Goal: Complete application form

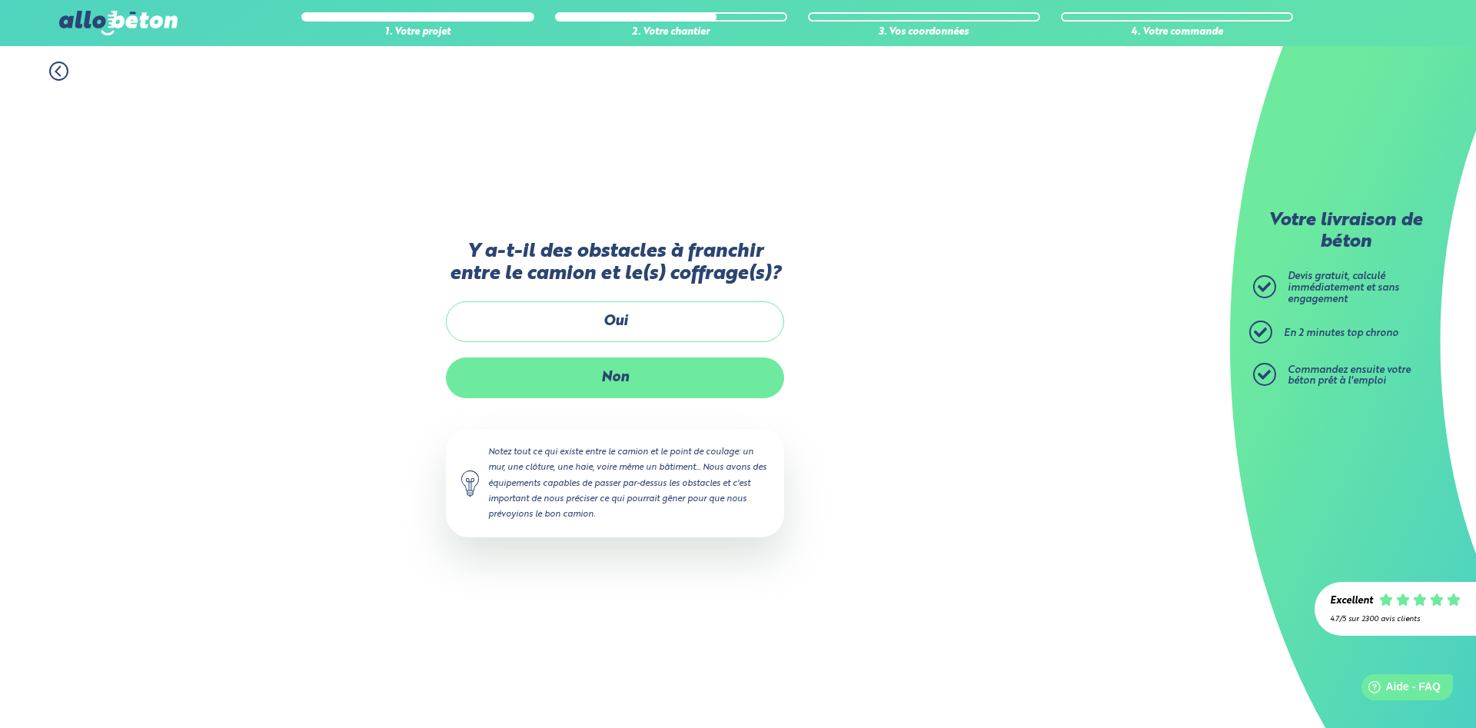
click at [570, 380] on label "Non" at bounding box center [615, 378] width 338 height 41
click at [0, 0] on input "Non" at bounding box center [0, 0] width 0 height 0
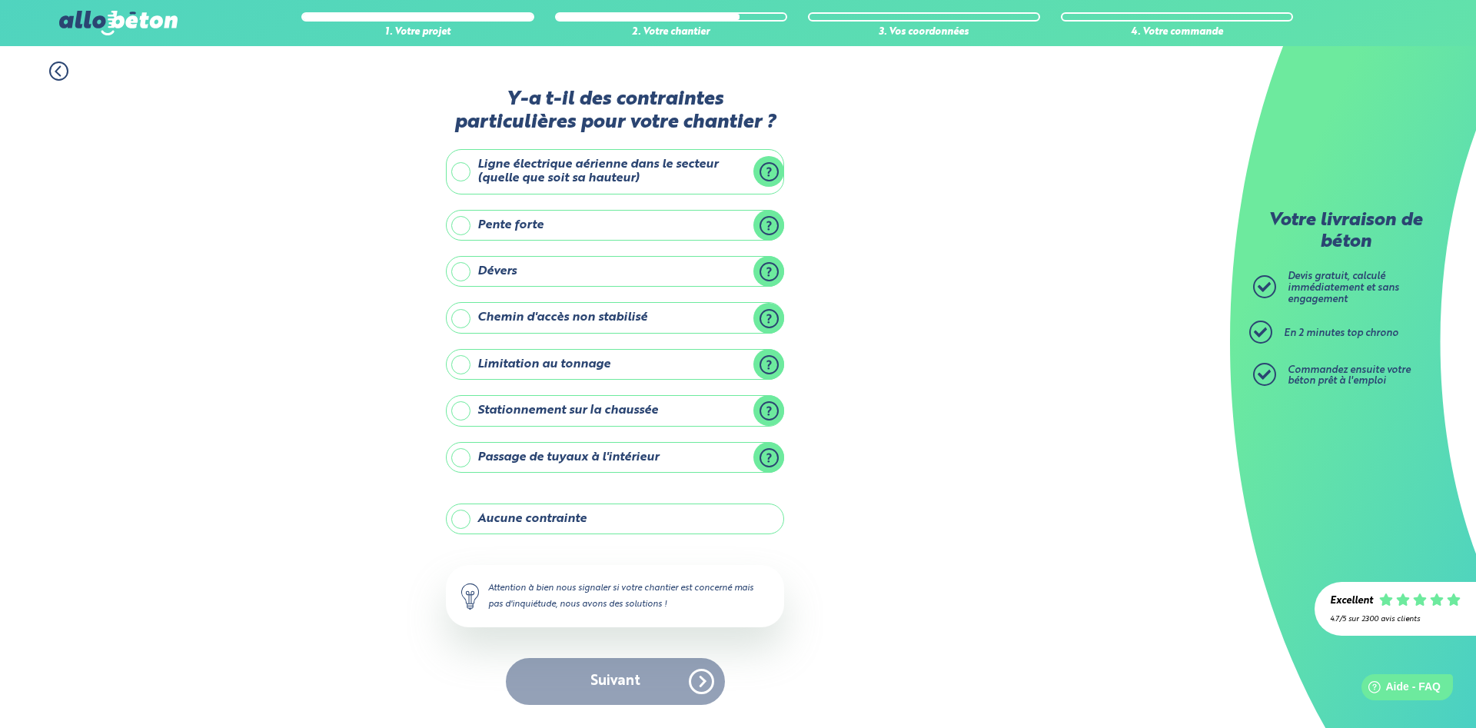
click at [458, 278] on label "Dévers" at bounding box center [615, 271] width 338 height 31
click at [0, 0] on input "Dévers" at bounding box center [0, 0] width 0 height 0
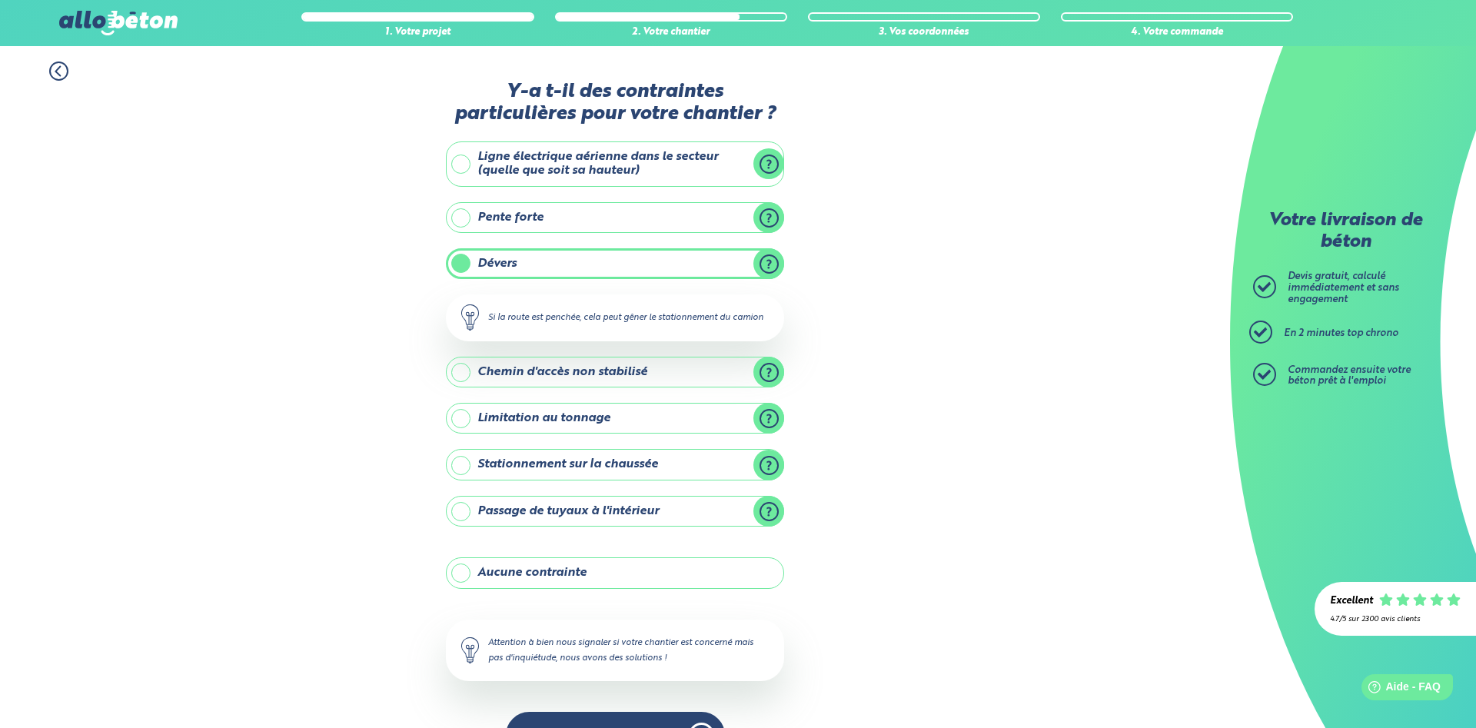
click at [461, 372] on label "Chemin d'accès non stabilisé" at bounding box center [615, 372] width 338 height 31
click at [0, 0] on input "Chemin d'accès non stabilisé" at bounding box center [0, 0] width 0 height 0
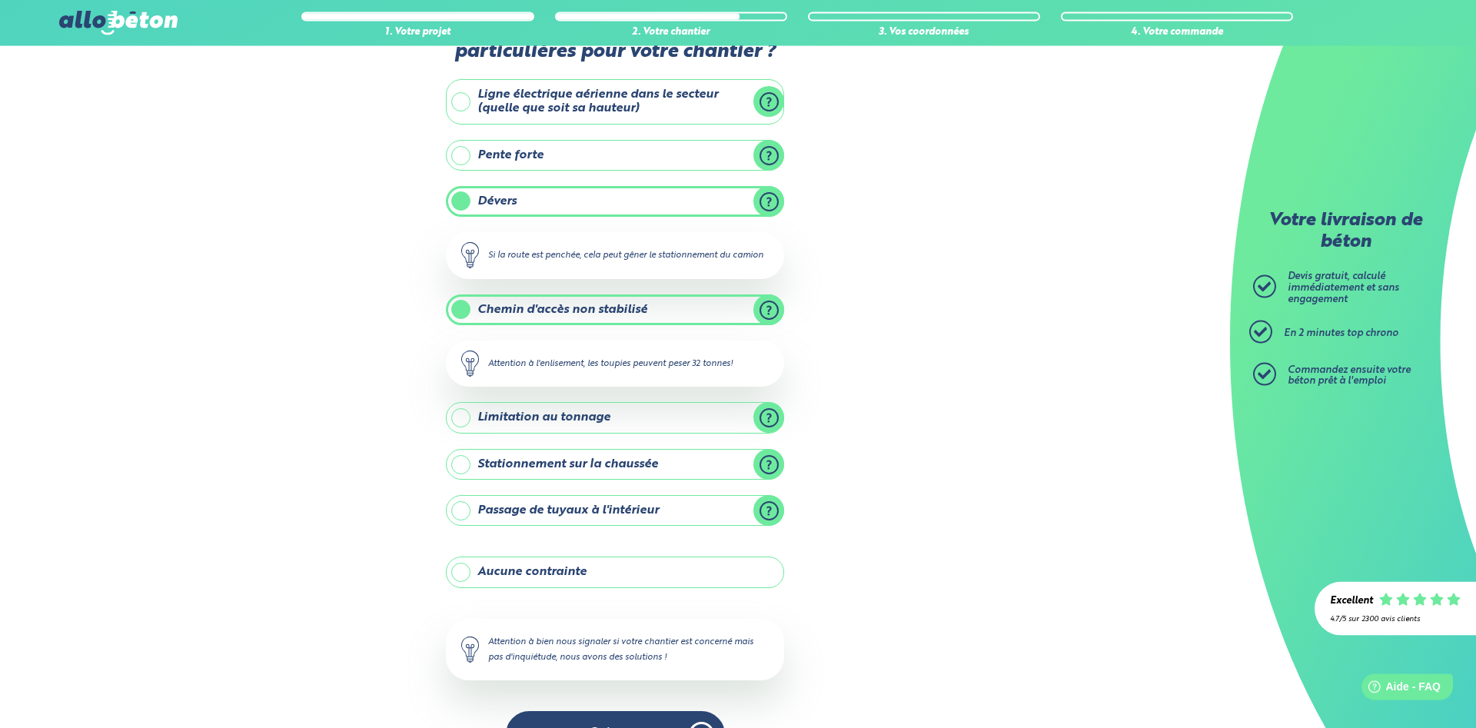
scroll to position [108, 0]
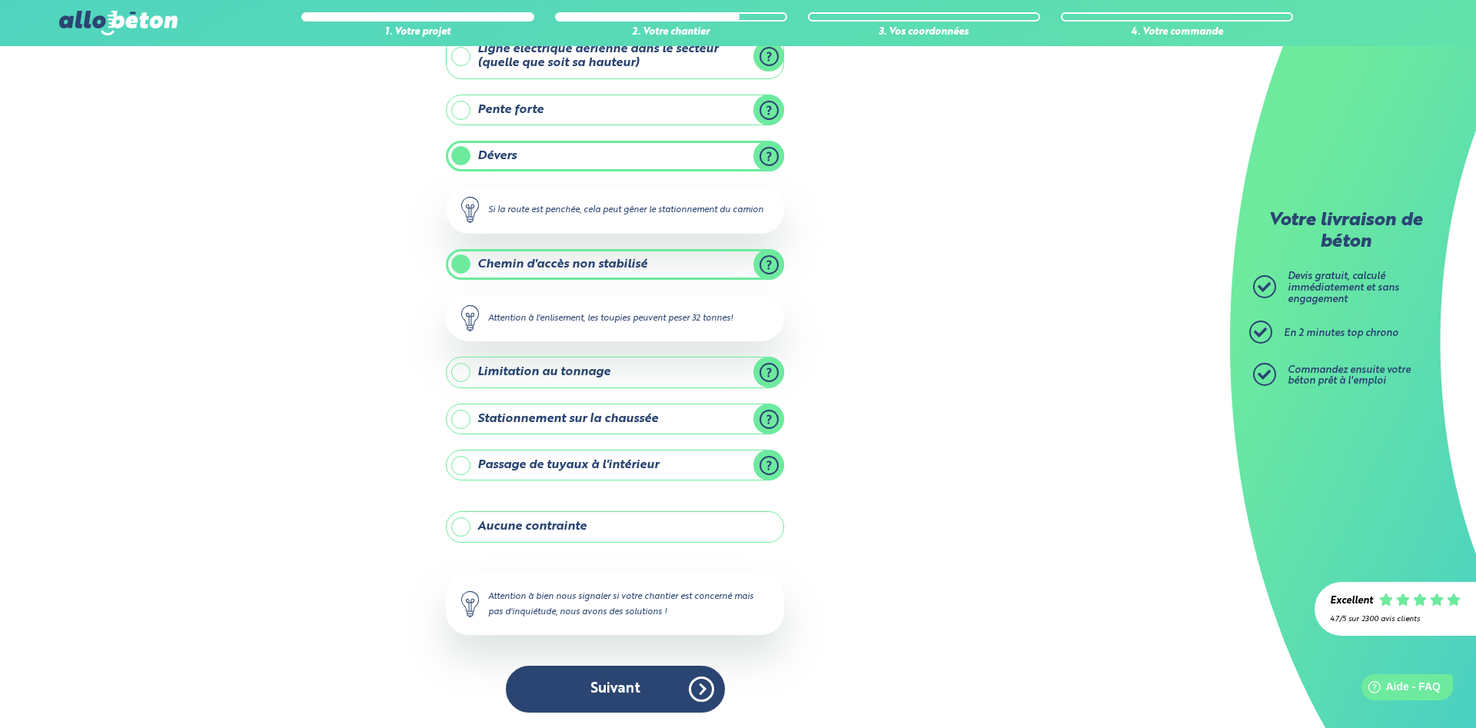
click at [459, 419] on label "Stationnement sur la chaussée" at bounding box center [615, 419] width 338 height 31
click at [0, 0] on input "Stationnement sur la chaussée" at bounding box center [0, 0] width 0 height 0
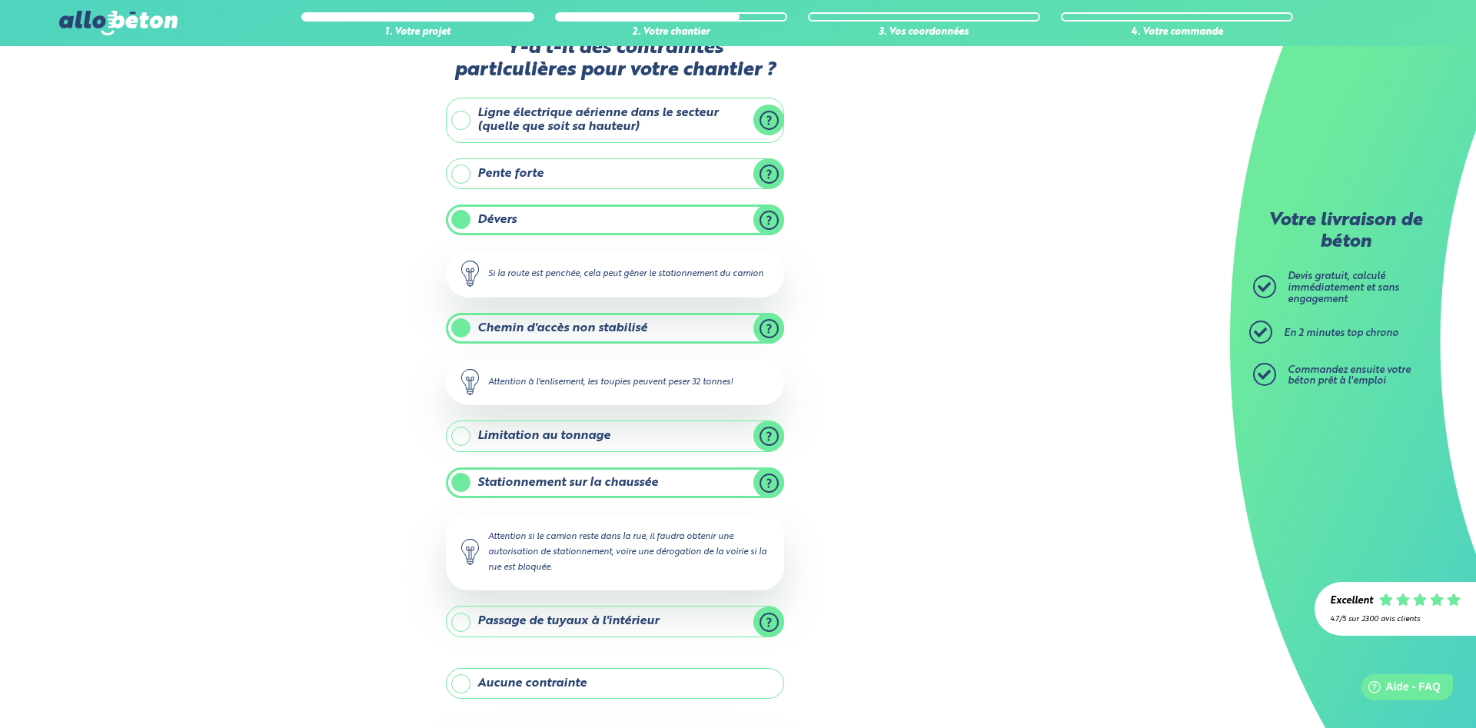
scroll to position [201, 0]
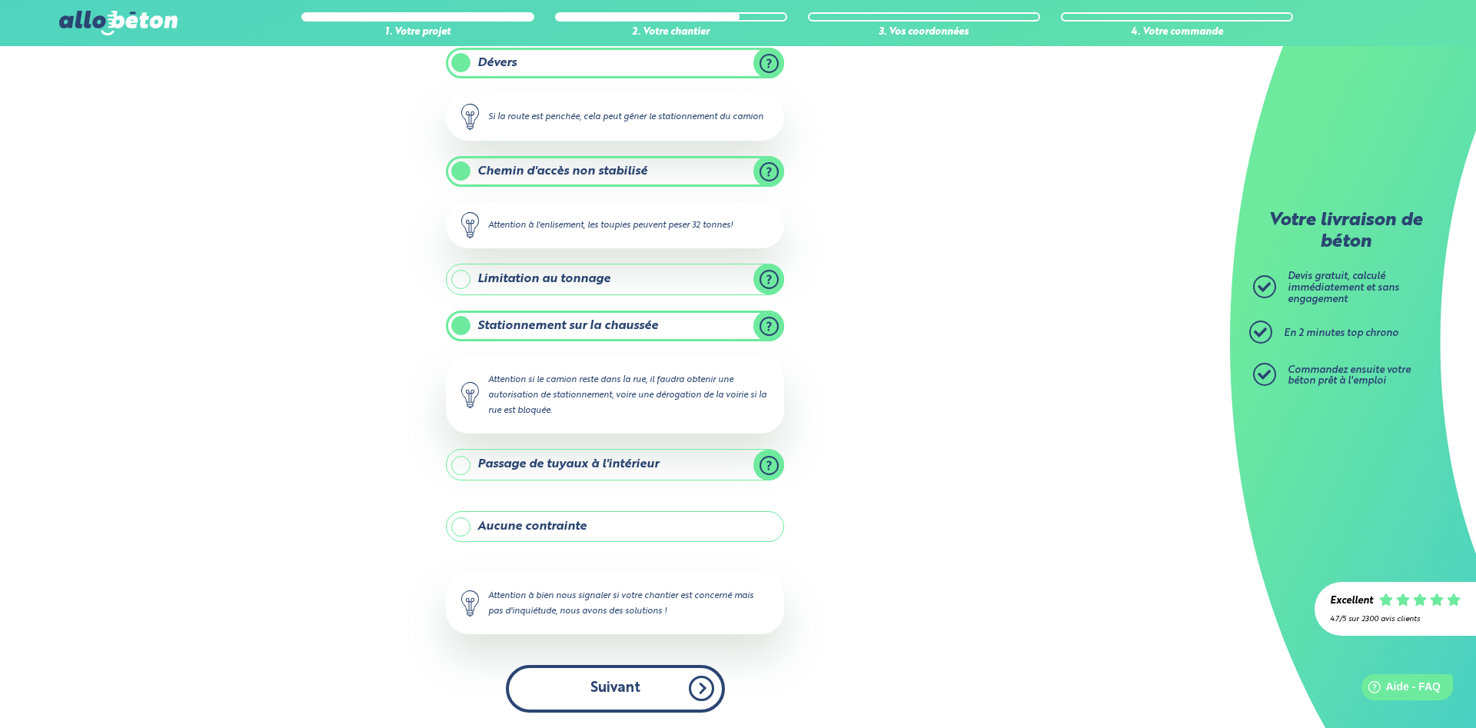
click at [611, 674] on button "Suivant" at bounding box center [615, 688] width 219 height 47
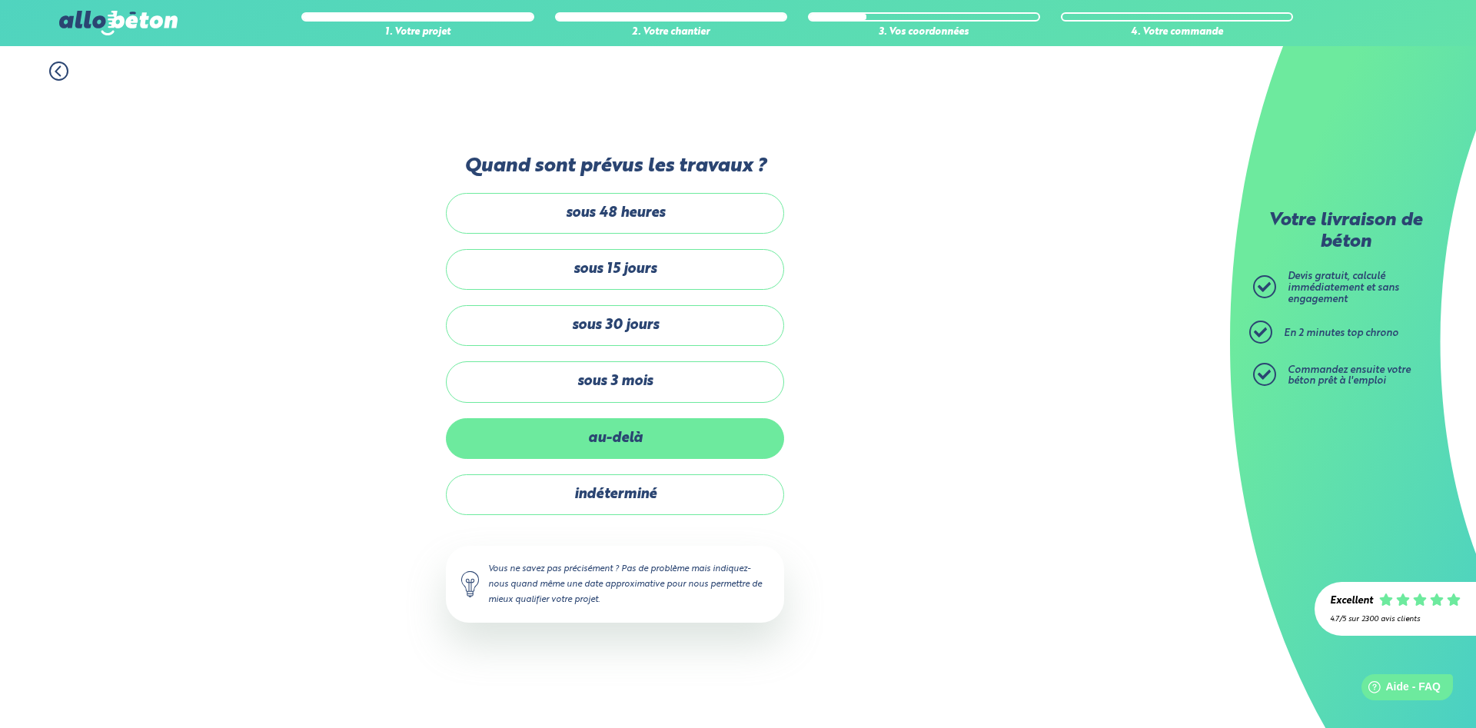
click at [650, 444] on label "au-delà" at bounding box center [615, 438] width 338 height 41
click at [0, 0] on input "au-delà" at bounding box center [0, 0] width 0 height 0
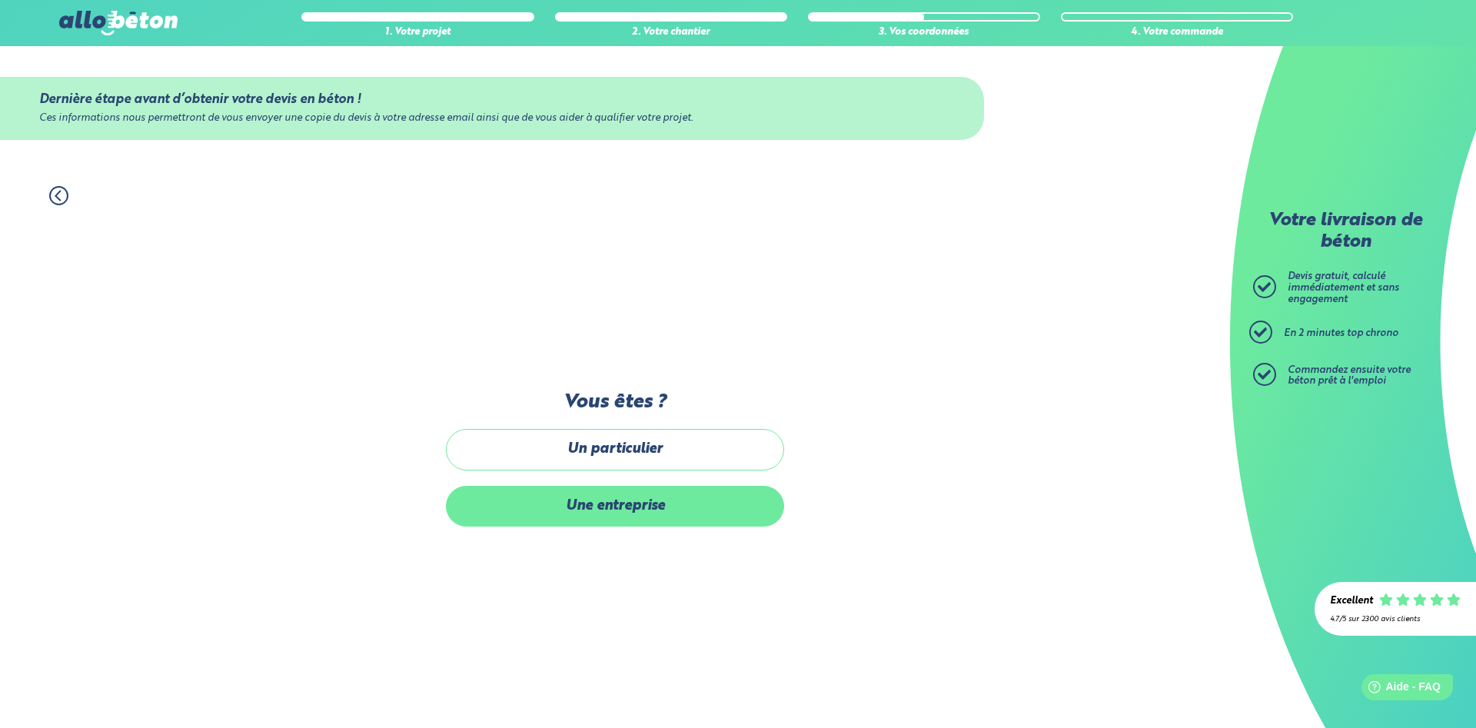
click at [534, 507] on label "Une entreprise" at bounding box center [615, 506] width 338 height 41
click at [0, 0] on input "Une entreprise" at bounding box center [0, 0] width 0 height 0
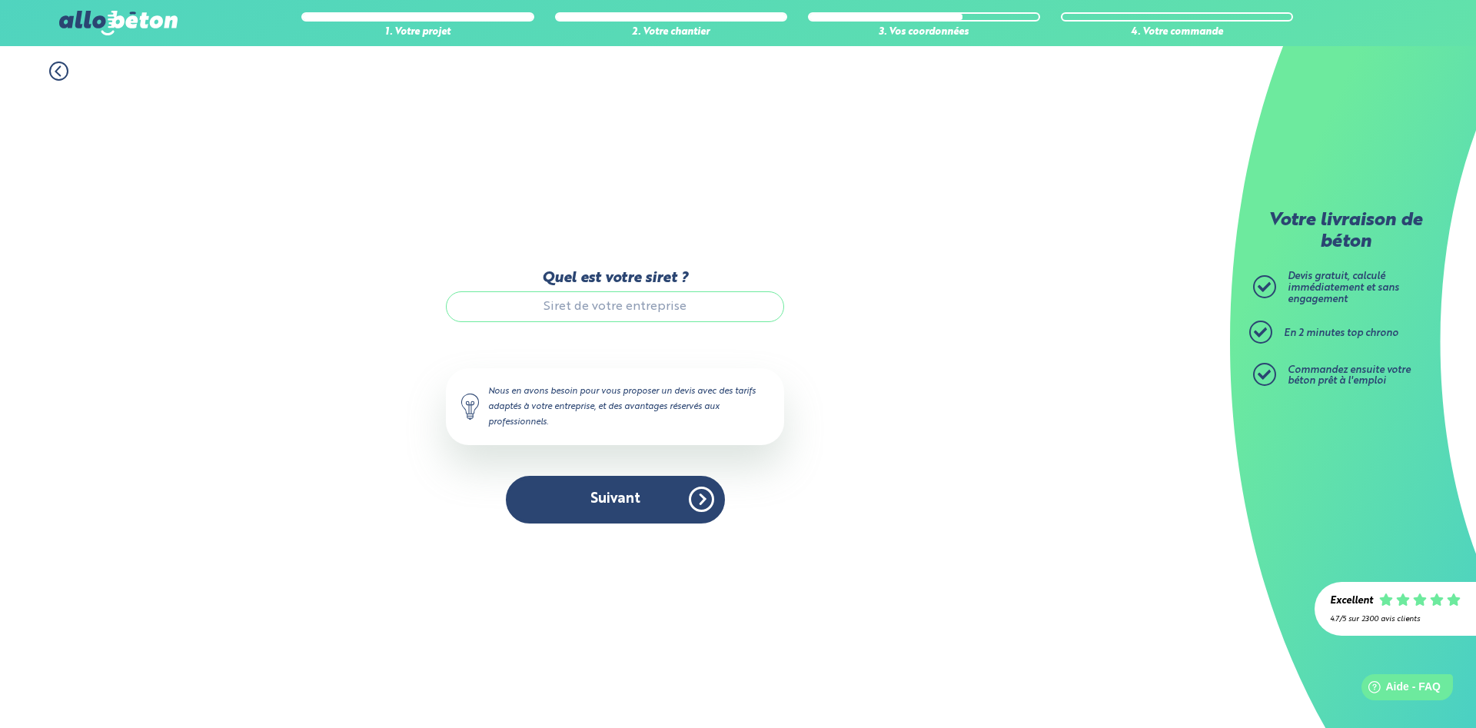
click at [565, 311] on input "Quel est votre siret ?" at bounding box center [615, 306] width 338 height 31
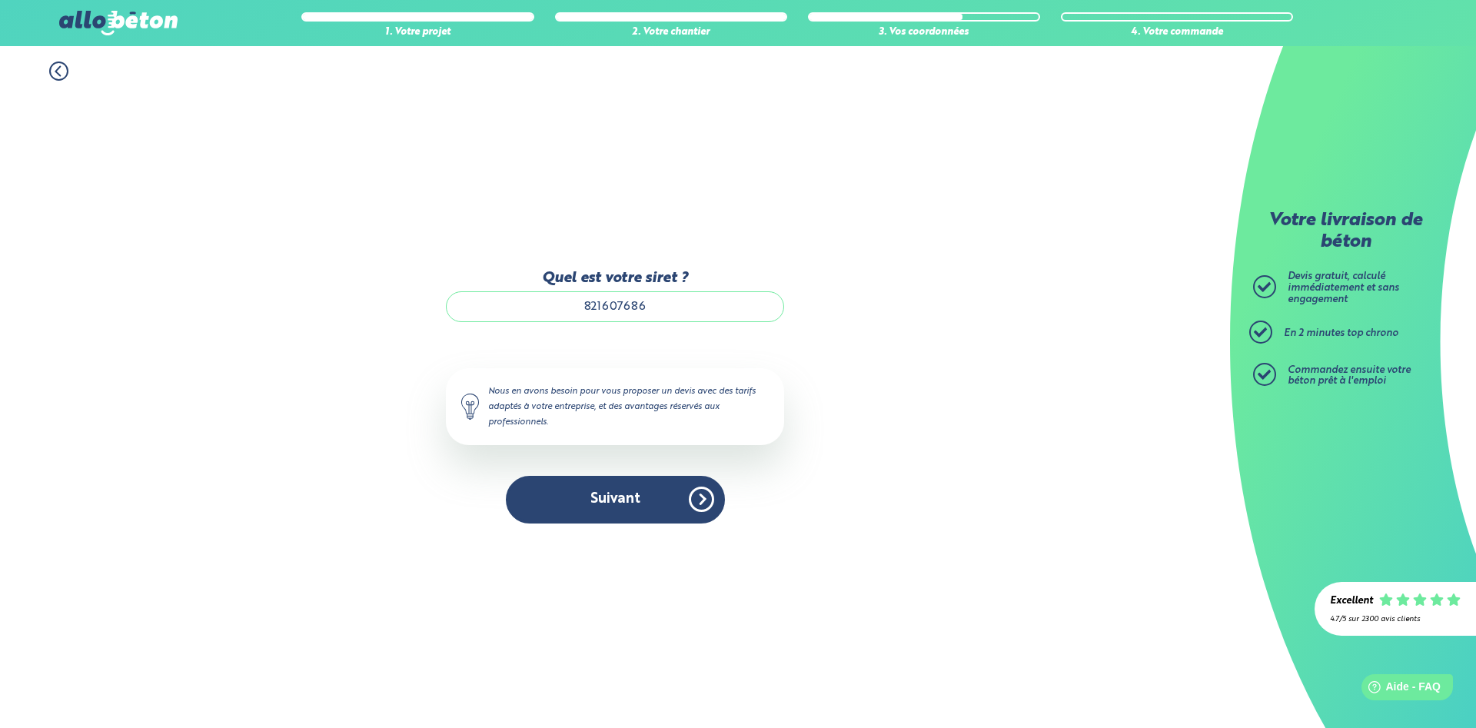
drag, startPoint x: 591, startPoint y: 460, endPoint x: 598, endPoint y: 470, distance: 12.2
click at [598, 322] on input "821607686" at bounding box center [615, 306] width 338 height 31
click at [601, 512] on button "Suivant" at bounding box center [615, 499] width 219 height 47
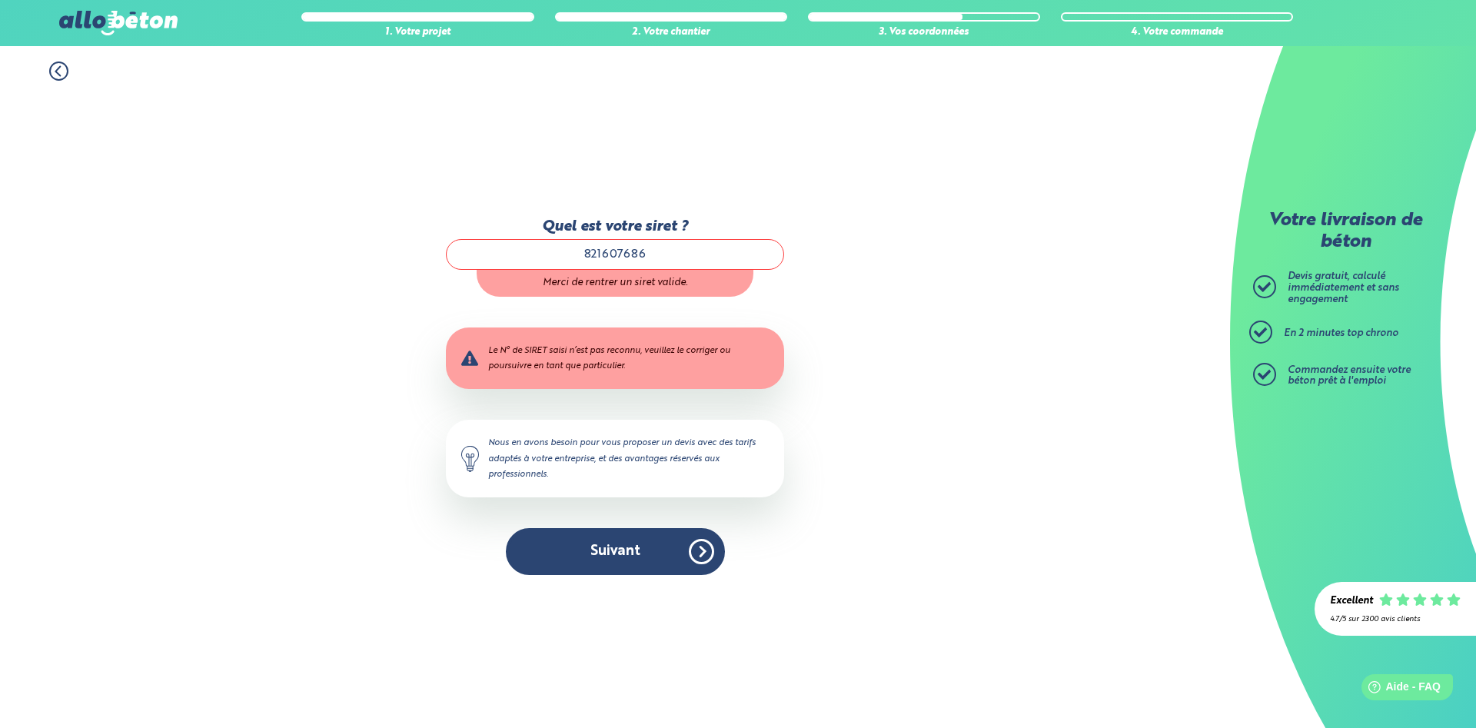
click at [666, 261] on input "821607686" at bounding box center [615, 254] width 338 height 31
drag, startPoint x: 856, startPoint y: 272, endPoint x: 864, endPoint y: 275, distance: 9.0
click at [859, 274] on div "1. Votre projet 2. Votre chantier 3. Vos coordonnées 4. Votre commande Quel est…" at bounding box center [615, 387] width 1230 height 682
drag, startPoint x: 671, startPoint y: 250, endPoint x: 414, endPoint y: 261, distance: 257.1
click at [446, 261] on input "82160768610" at bounding box center [615, 254] width 338 height 31
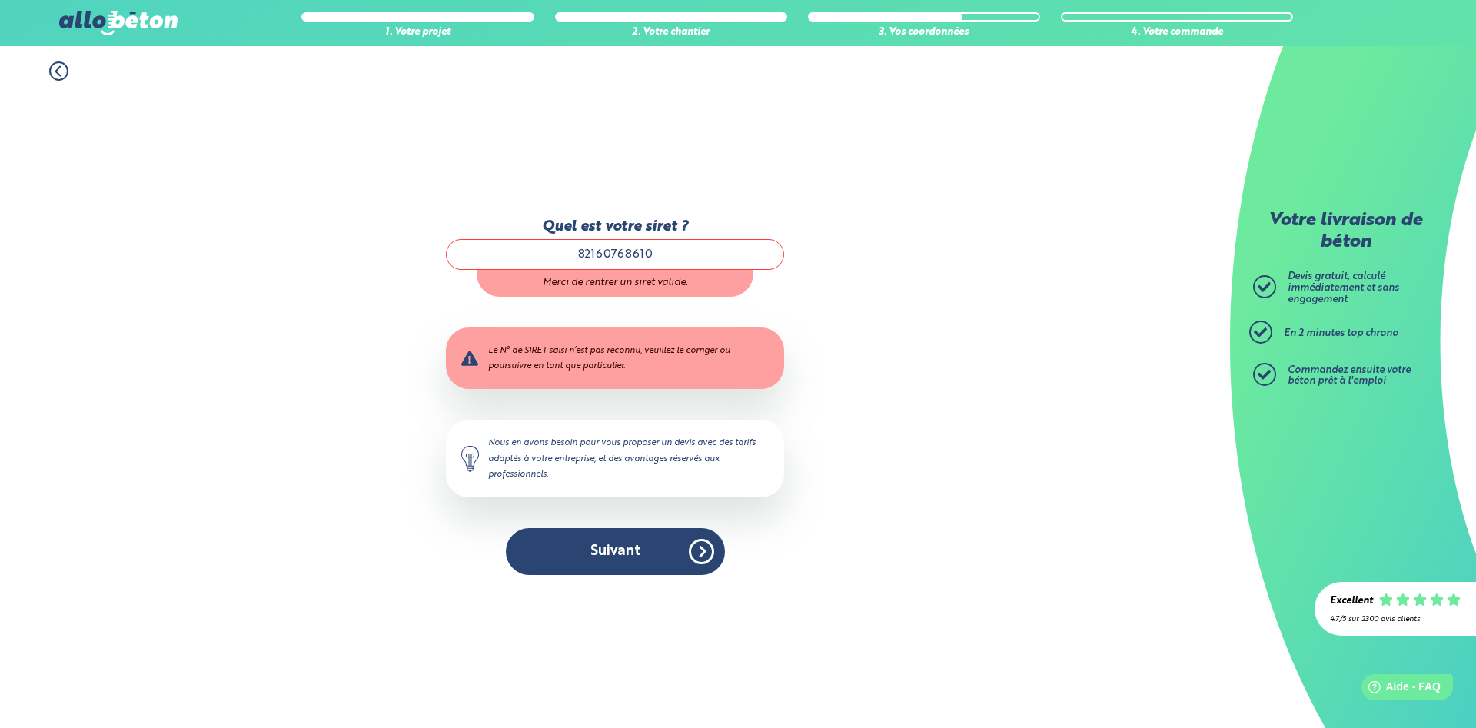
paste input "000"
type input "82160768600010"
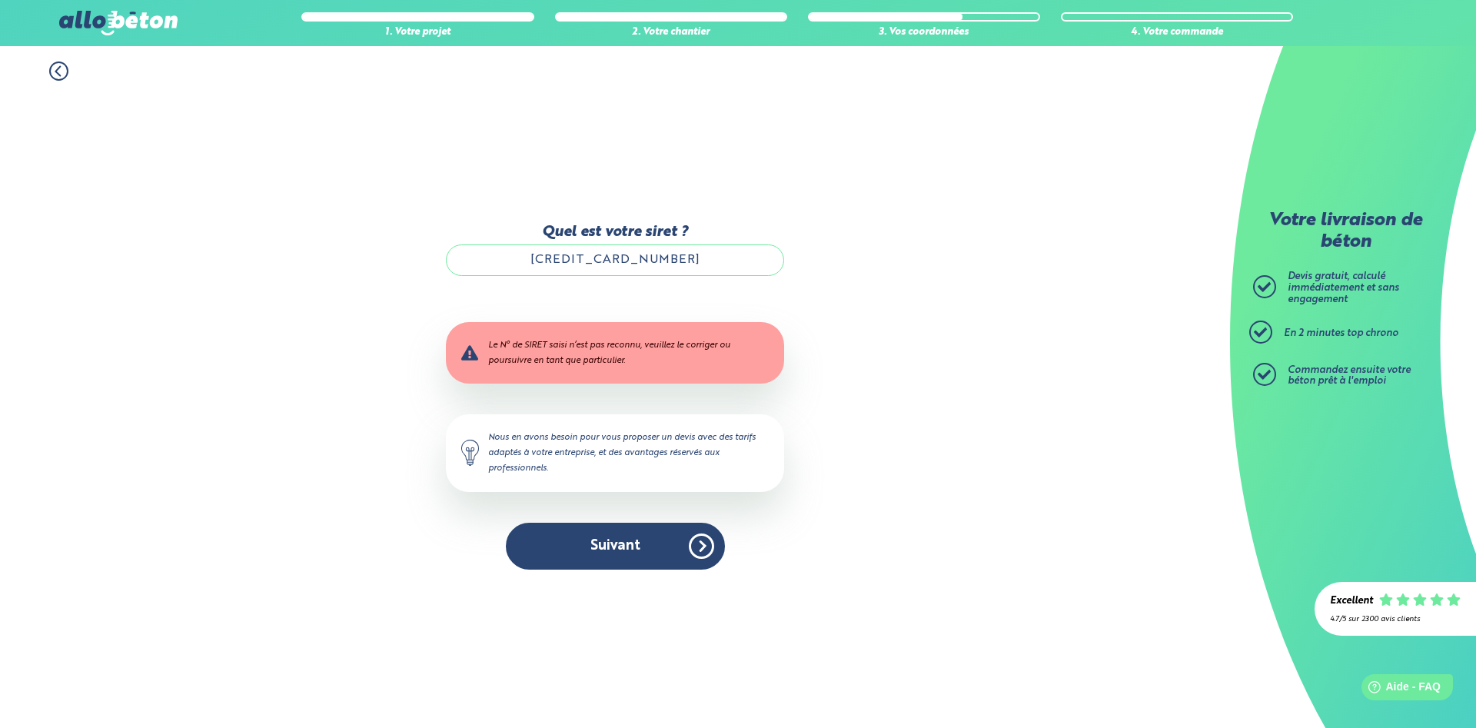
click at [860, 275] on div "1. Votre projet 2. Votre chantier 3. Vos coordonnées 4. Votre commande Quel est…" at bounding box center [615, 387] width 1230 height 682
click at [691, 558] on button "Suivant" at bounding box center [615, 546] width 219 height 47
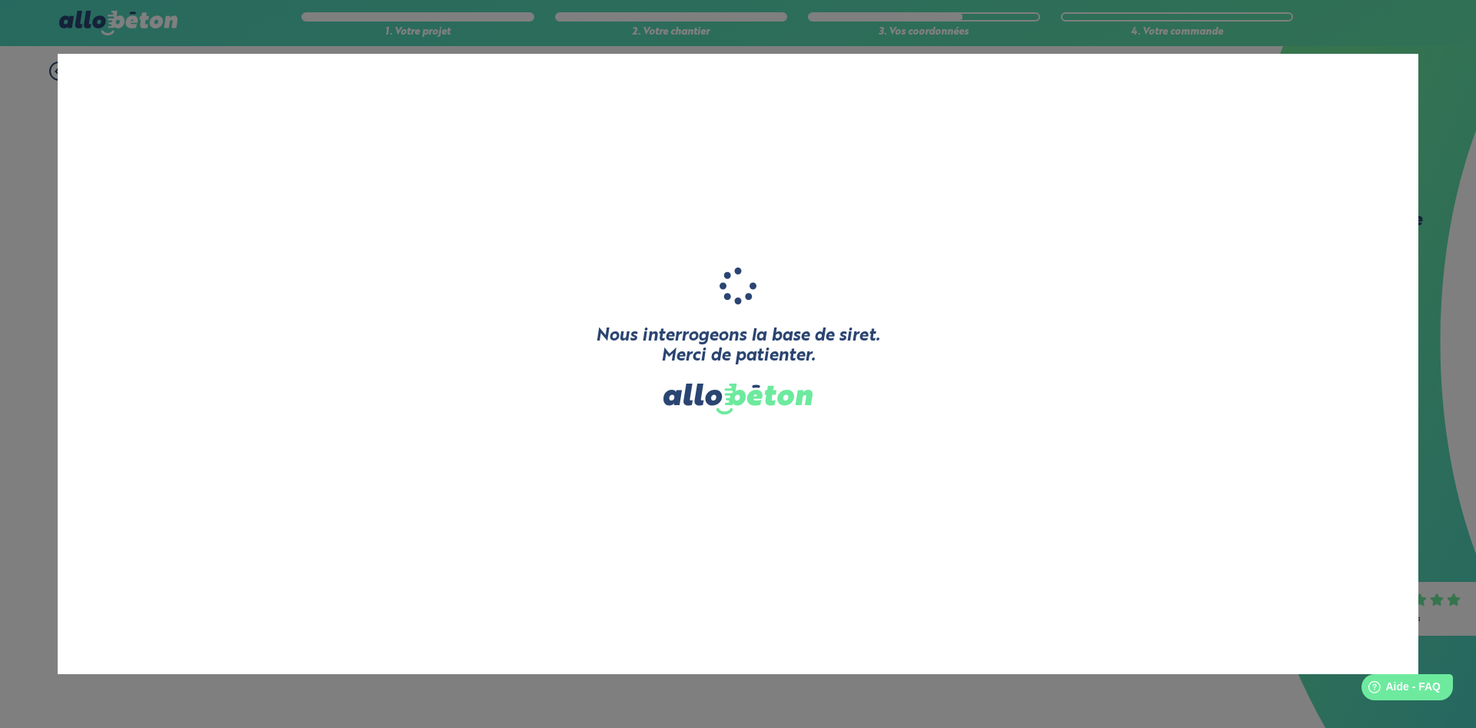
type input "PAUTRAT"
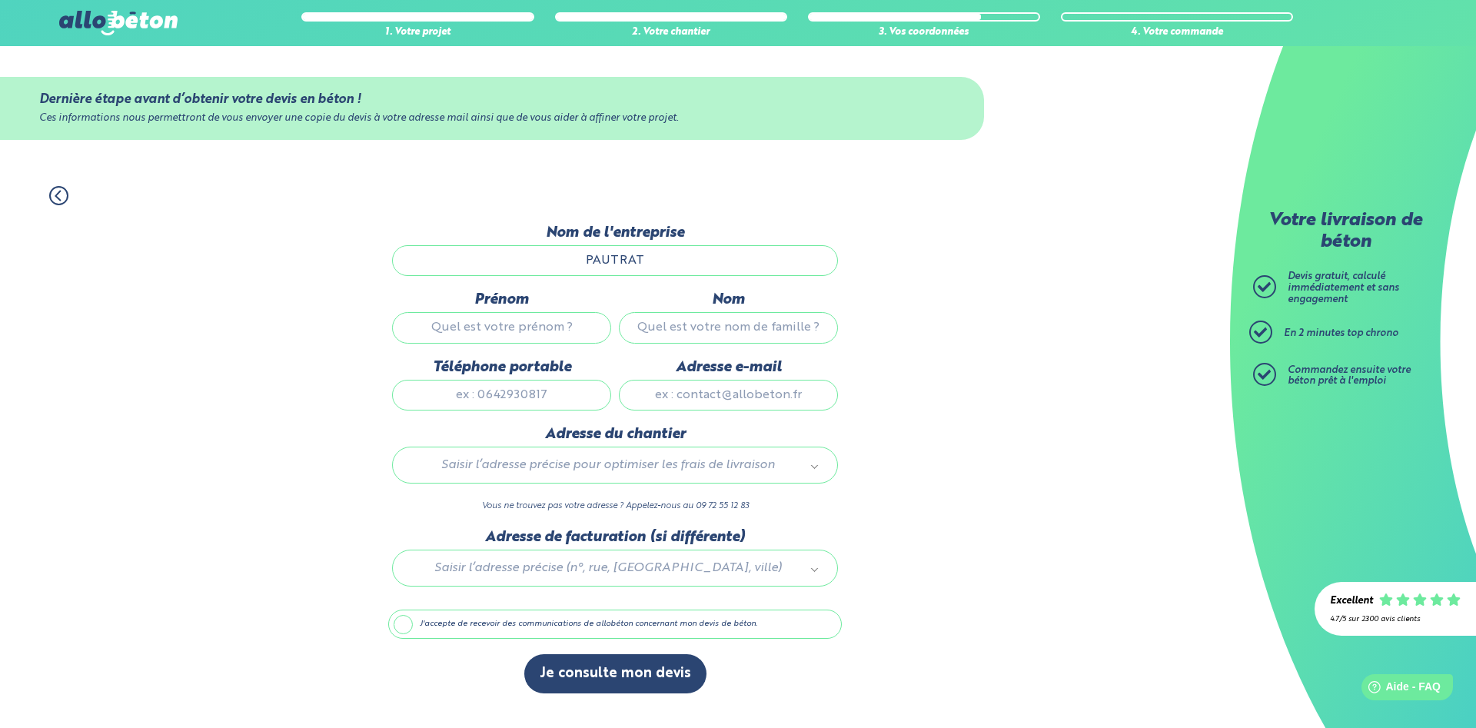
click at [479, 334] on input "Prénom" at bounding box center [501, 327] width 219 height 31
click at [487, 474] on body "09 72 55 12 83 Conseils et Appel Gratuits nos produits le béton prêt à l'emploi…" at bounding box center [738, 364] width 1476 height 728
click at [481, 478] on body "09 72 55 12 83 Conseils et Appel Gratuits nos produits le béton prêt à l'emploi…" at bounding box center [738, 364] width 1476 height 728
click at [460, 476] on body "09 72 55 12 83 Conseils et Appel Gratuits nos produits le béton prêt à l'emploi…" at bounding box center [738, 364] width 1476 height 728
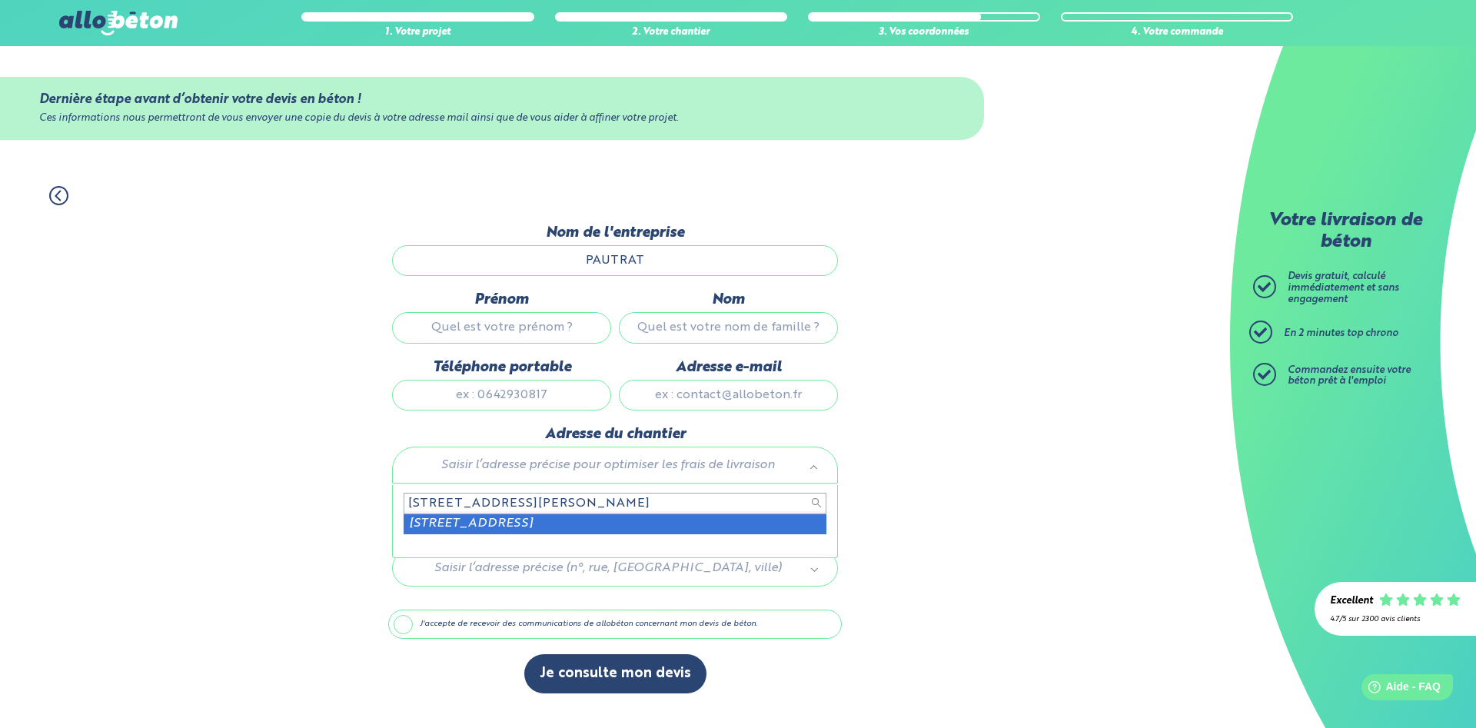
type input "39 rue gambetta rueil"
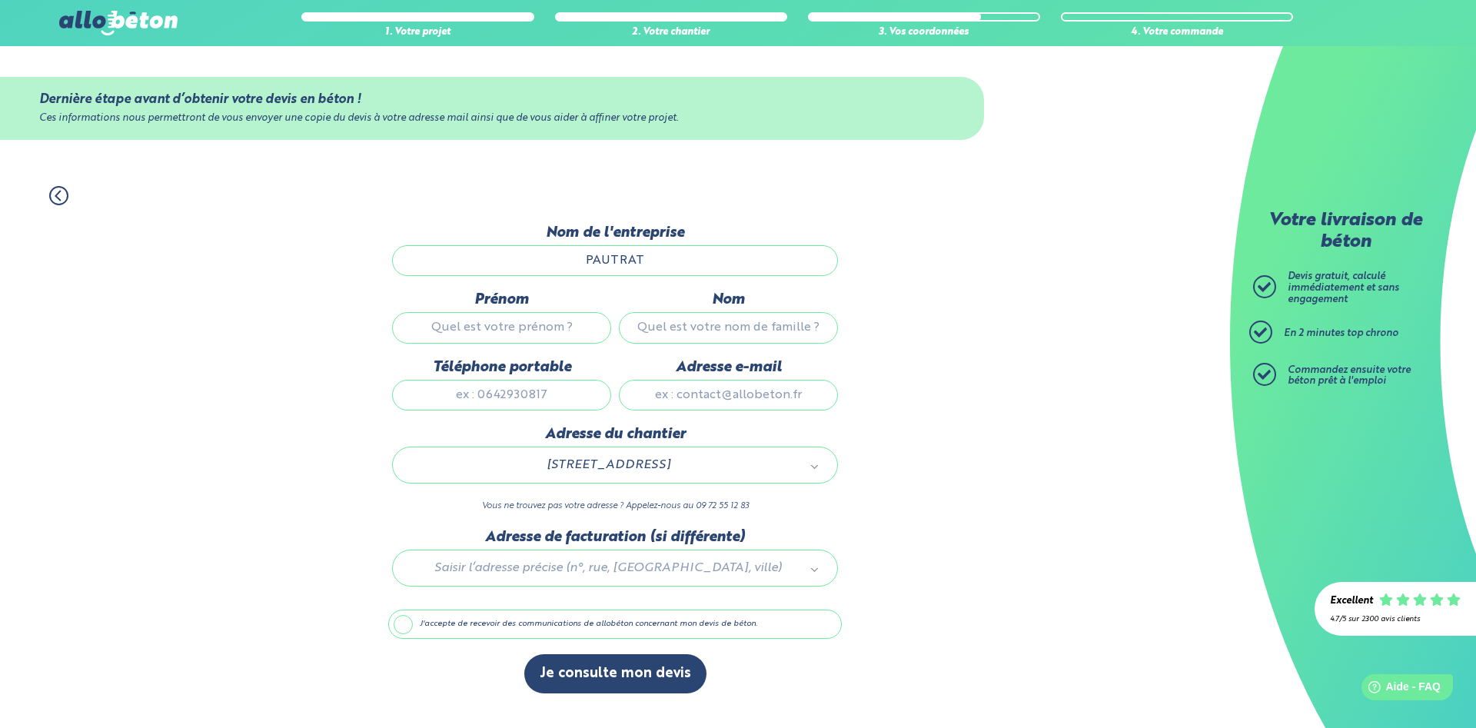
click at [400, 631] on label "J'accepte de recevoir des communications de allobéton concernant mon devis de b…" at bounding box center [615, 624] width 454 height 29
click at [0, 0] on input "J'accepte de recevoir des communications de allobéton concernant mon devis de b…" at bounding box center [0, 0] width 0 height 0
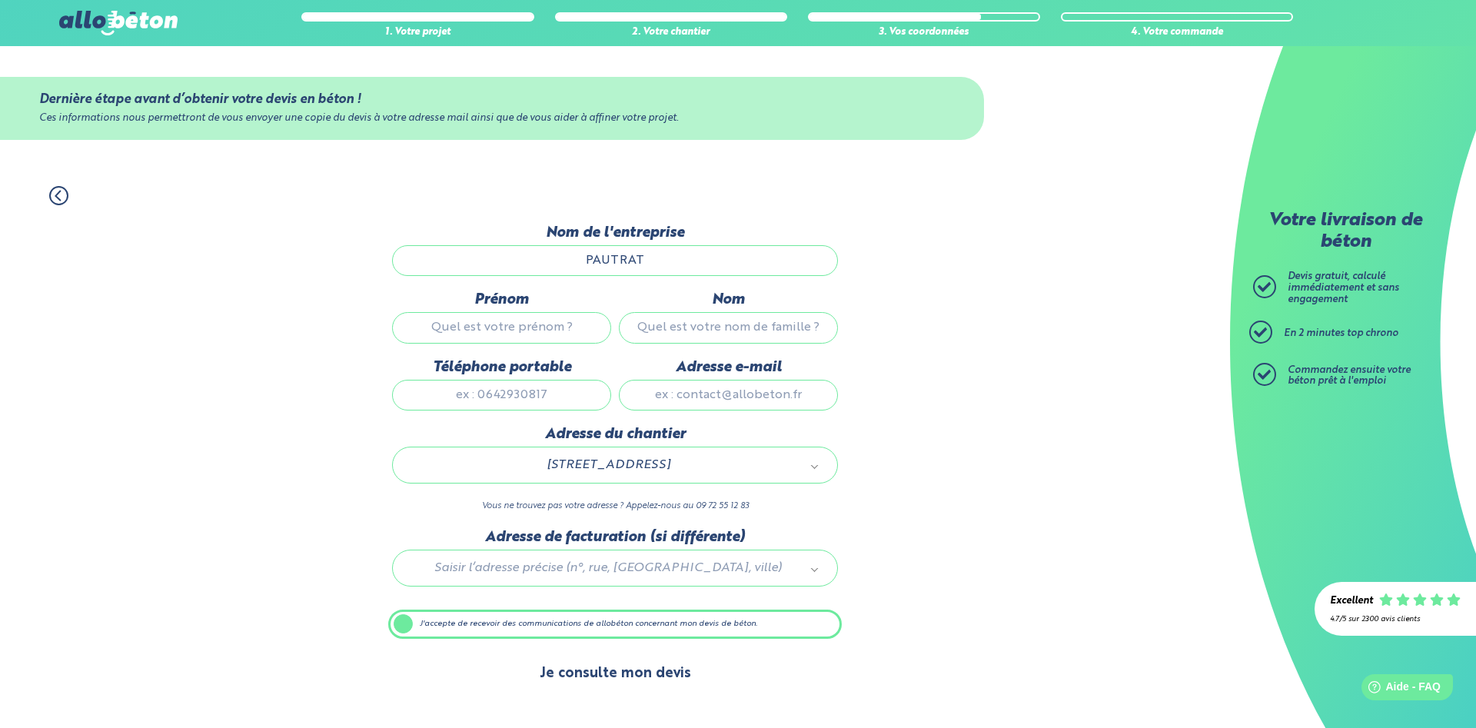
click at [588, 685] on button "Je consulte mon devis" at bounding box center [615, 673] width 182 height 39
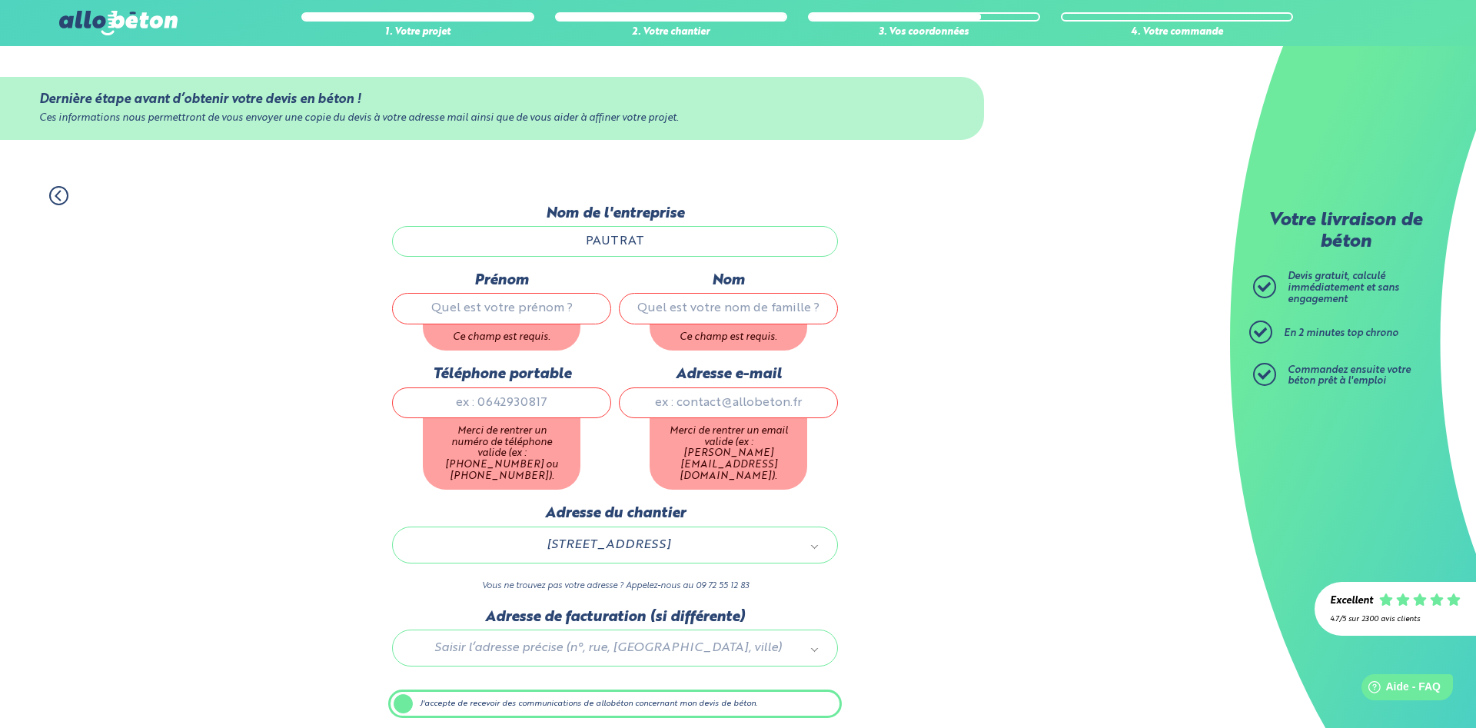
click at [461, 418] on input "Téléphone portable" at bounding box center [501, 403] width 219 height 31
click at [463, 417] on input "Téléphone portable" at bounding box center [501, 403] width 219 height 31
click at [462, 414] on input "Téléphone portable" at bounding box center [501, 403] width 219 height 31
type input "0766296670"
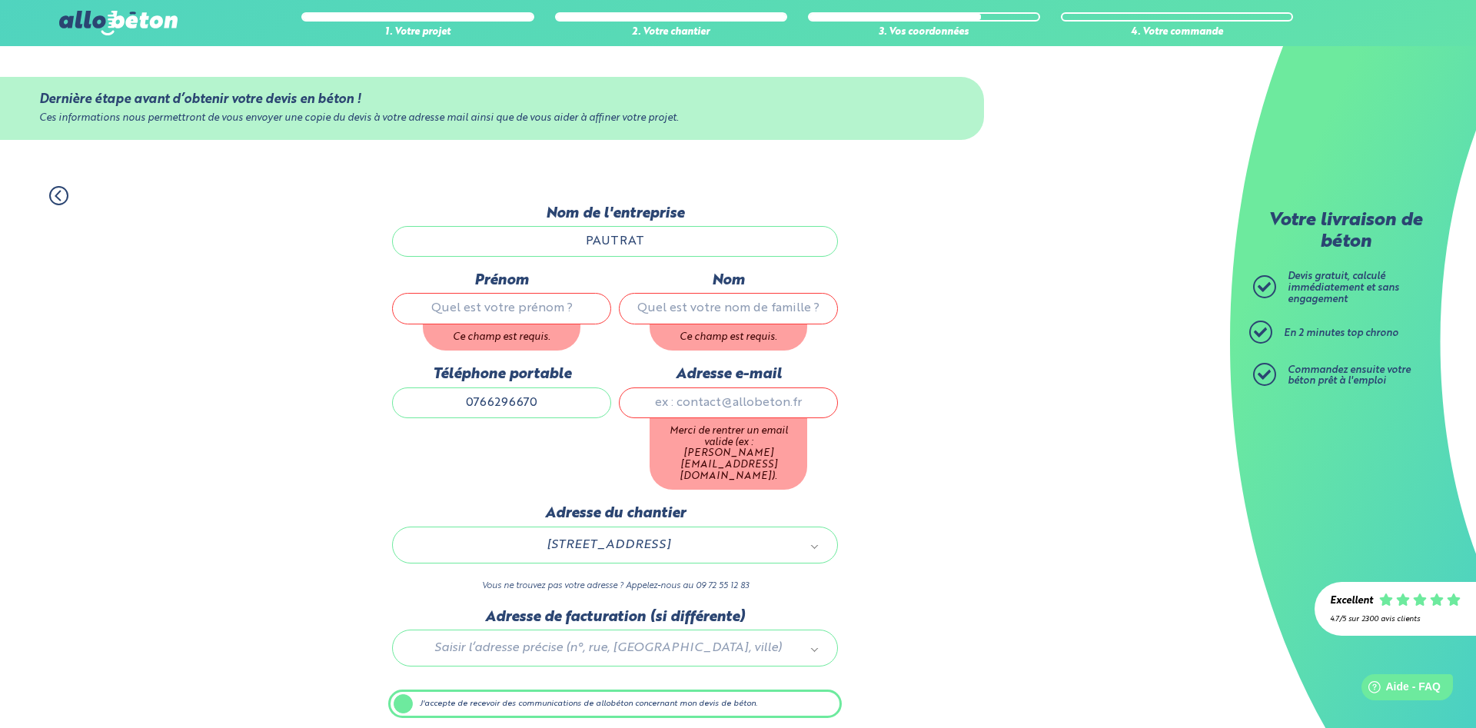
click at [751, 418] on input "Adresse e-mail" at bounding box center [728, 403] width 219 height 31
click at [750, 418] on input "Adresse e-mail" at bounding box center [728, 403] width 219 height 31
type input "david.pautrat@gmail.com"
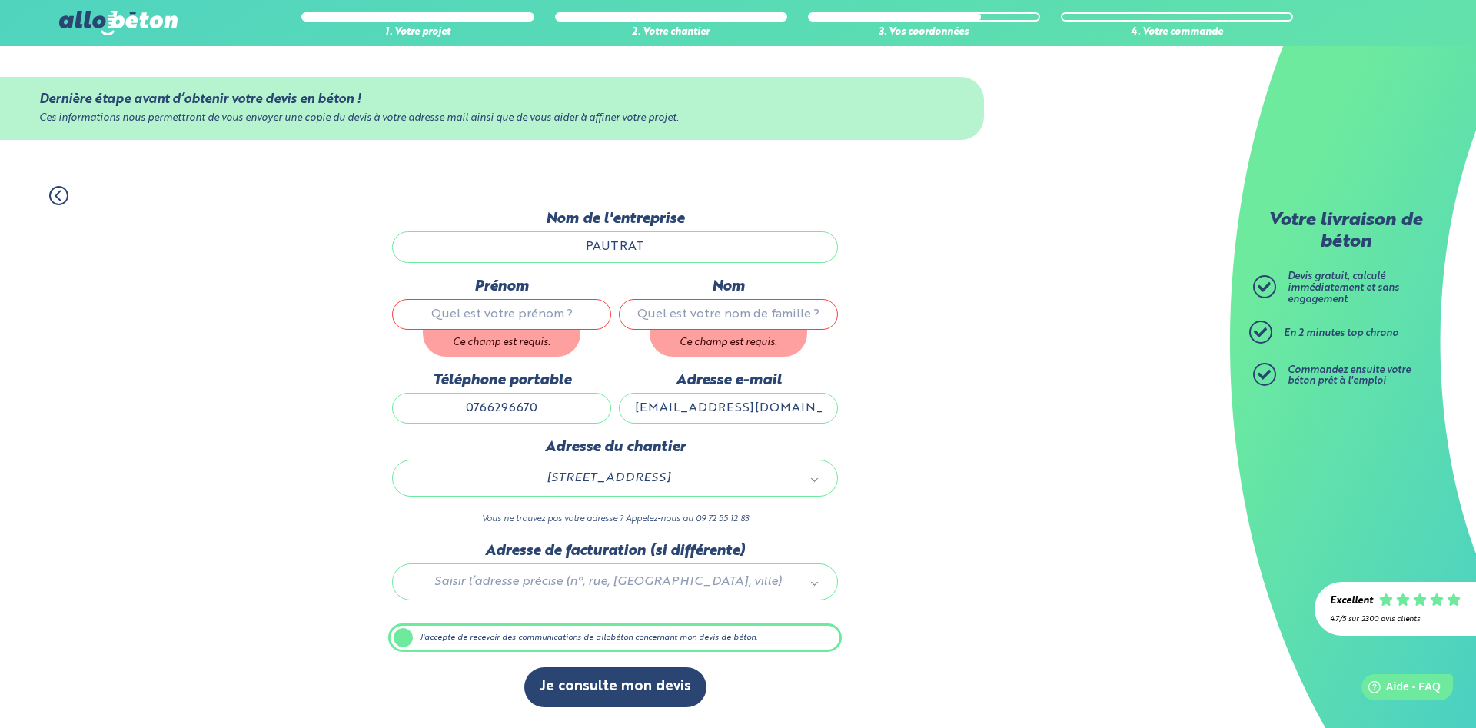
click at [701, 325] on input "Nom" at bounding box center [728, 314] width 219 height 31
click at [701, 321] on input "Nom" at bounding box center [728, 314] width 219 height 31
type input "Pautrat"
click at [496, 318] on input "Prénom" at bounding box center [501, 314] width 219 height 31
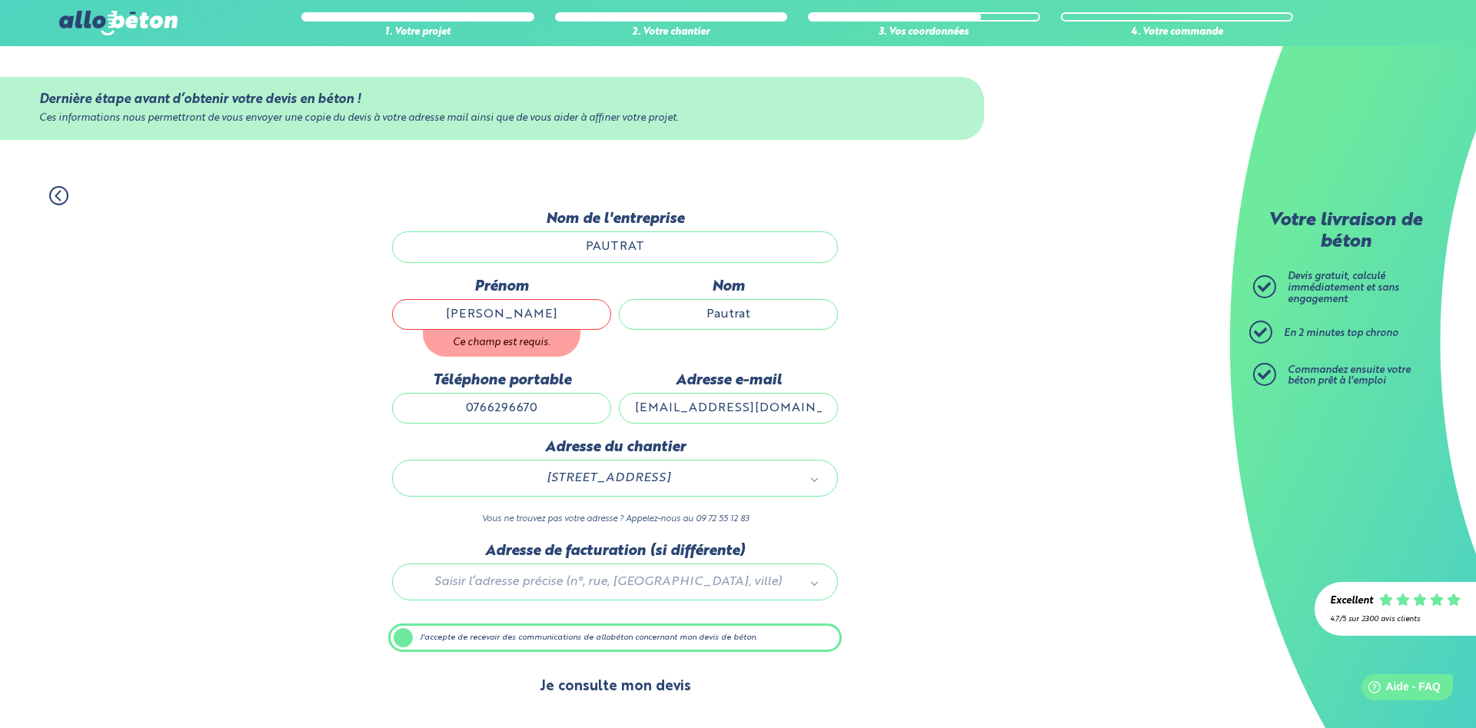
type input "David"
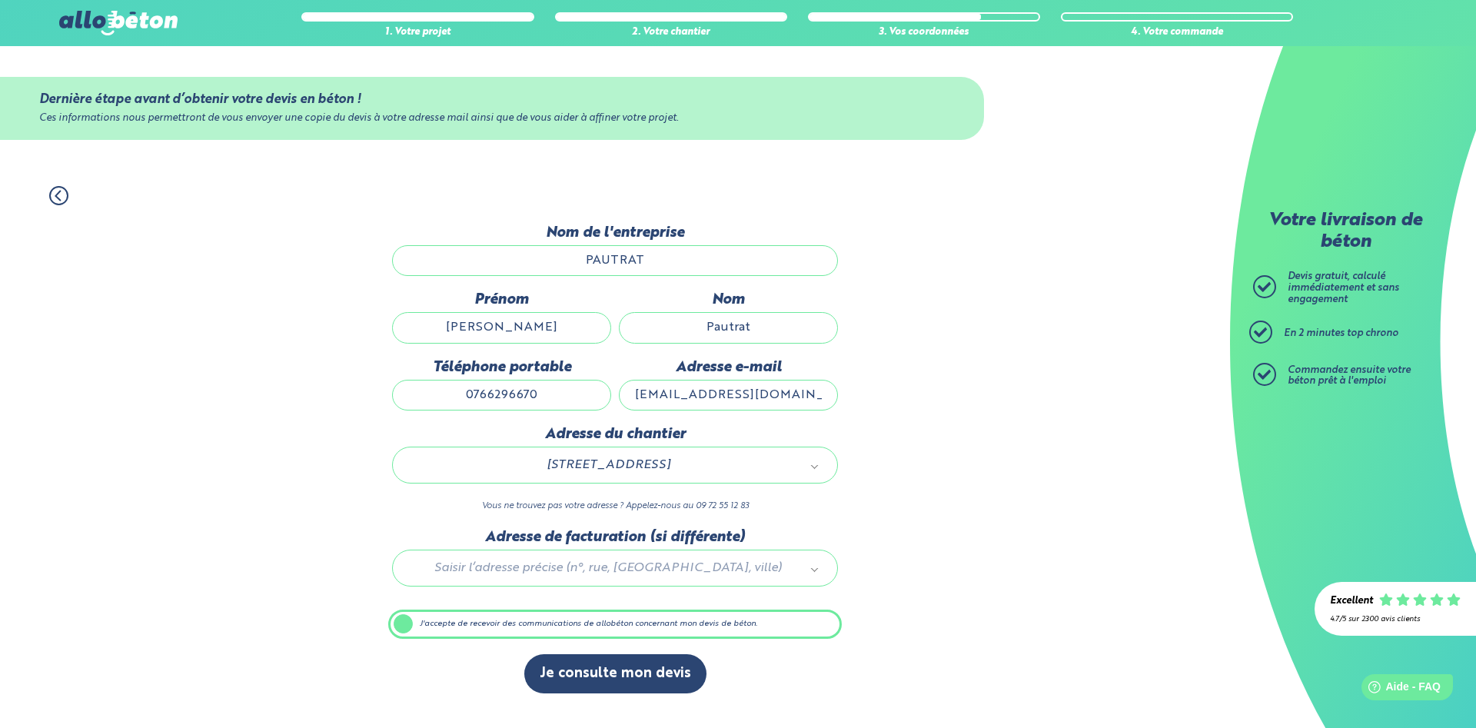
click at [595, 704] on div "Je consulte mon devis" at bounding box center [615, 681] width 454 height 55
click at [584, 691] on button "Je consulte mon devis" at bounding box center [615, 673] width 182 height 39
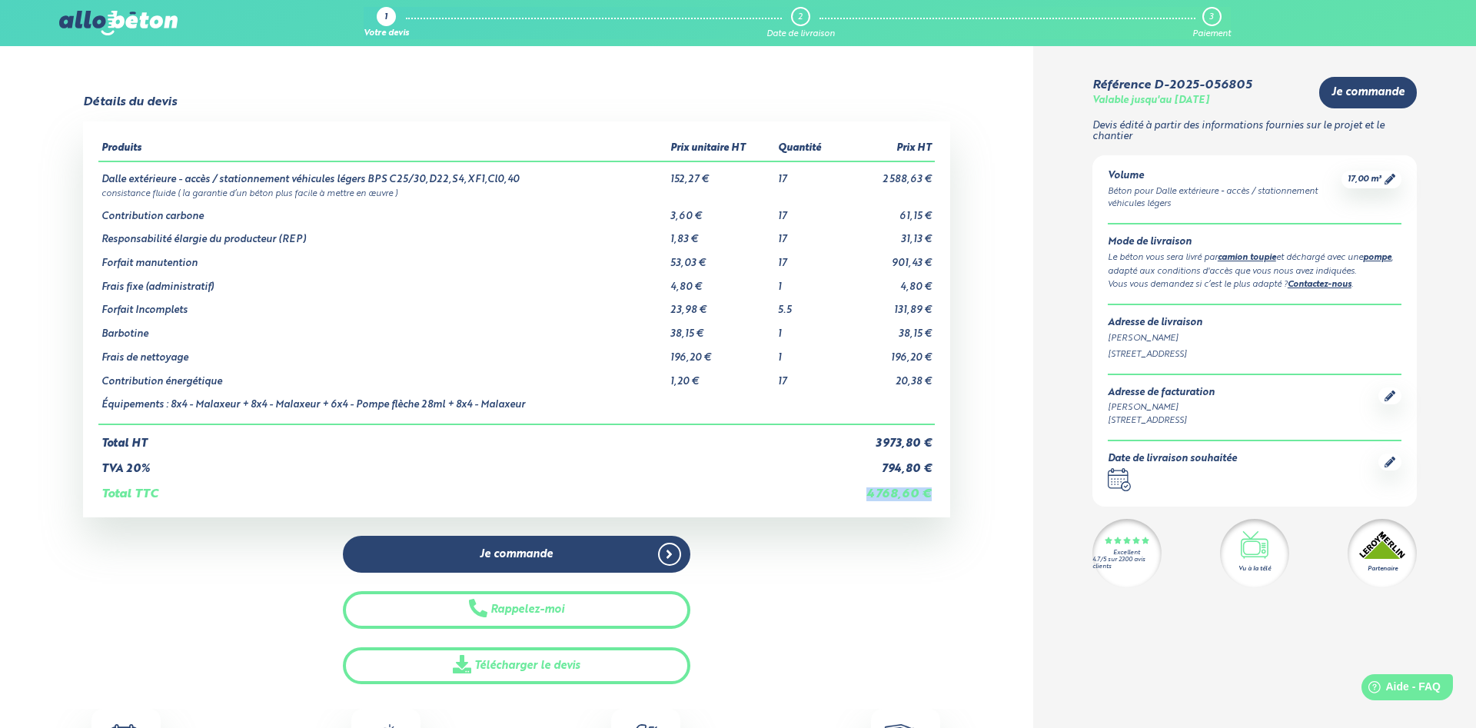
drag, startPoint x: 870, startPoint y: 499, endPoint x: 930, endPoint y: 499, distance: 60.0
click at [930, 499] on td "4 768,60 €" at bounding box center [888, 488] width 95 height 26
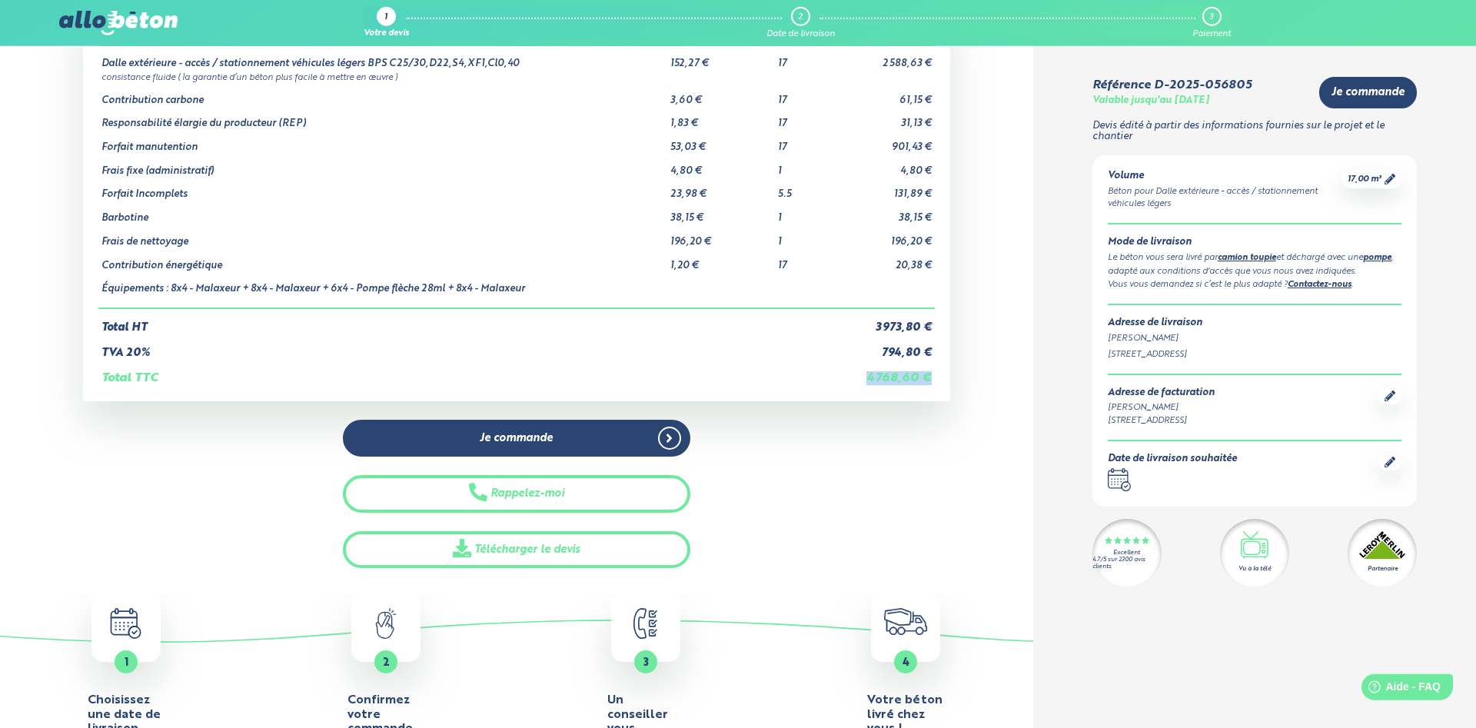
scroll to position [78, 0]
